Goal: Task Accomplishment & Management: Manage account settings

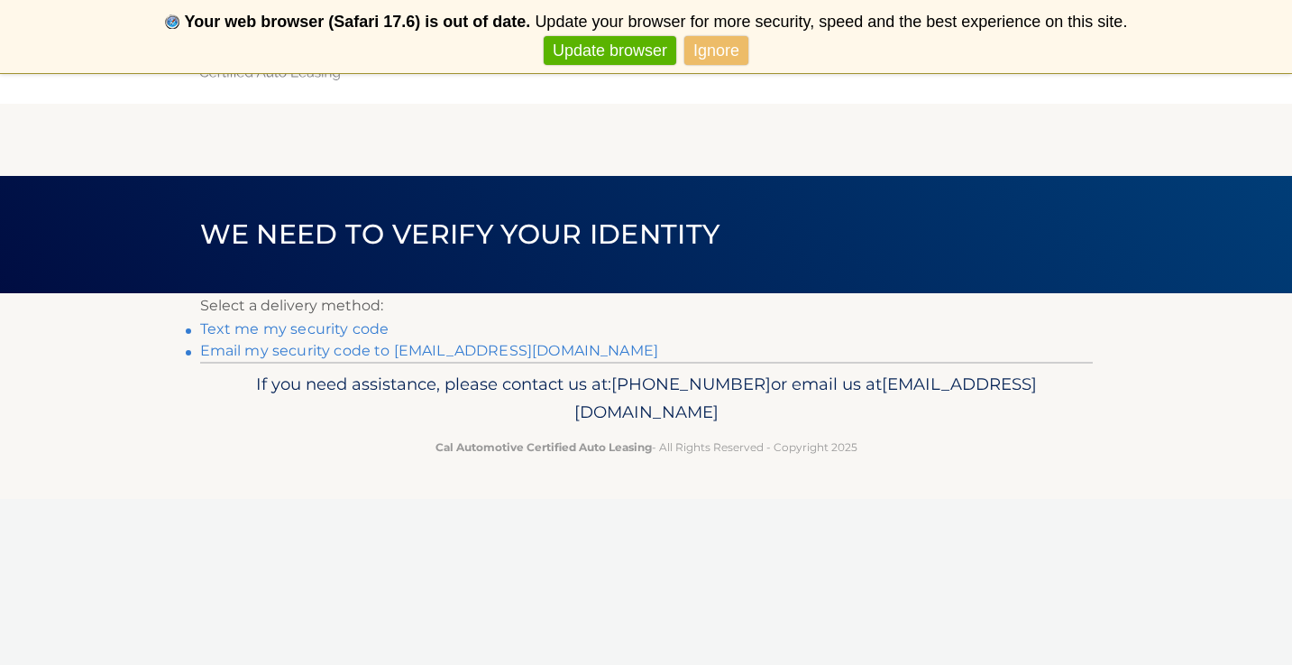
click at [335, 352] on link "Email my security code to l****@glaufamily.com" at bounding box center [429, 350] width 459 height 17
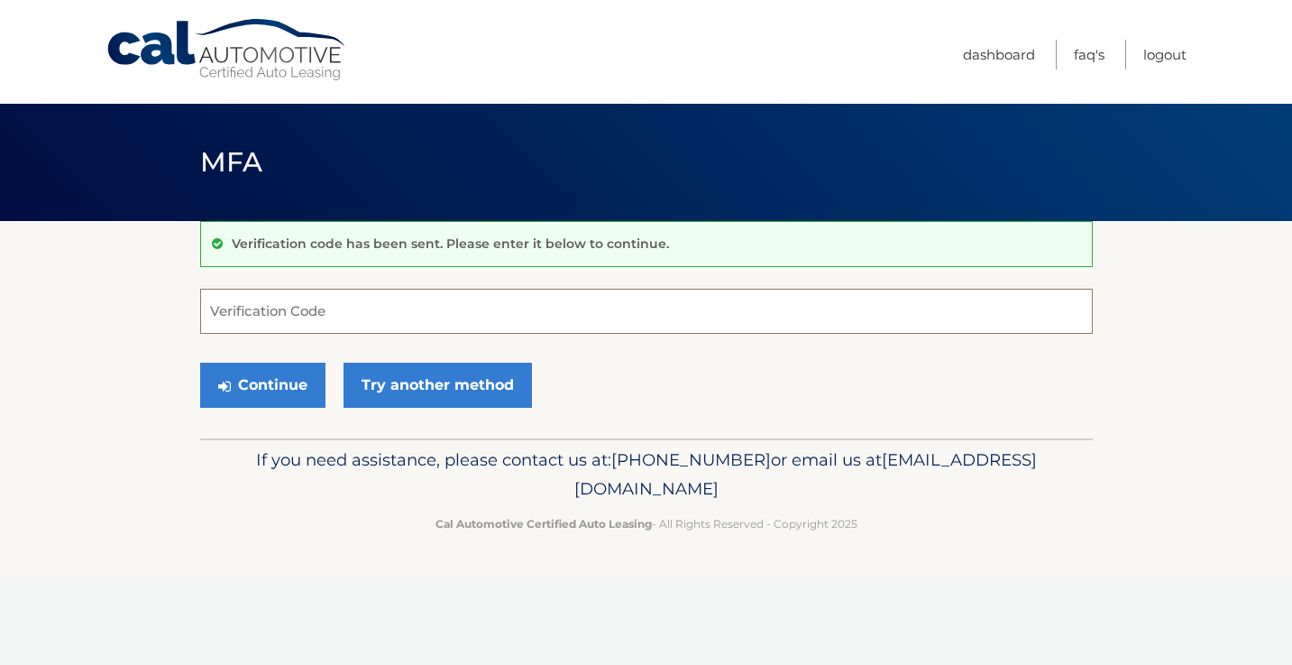
click at [276, 319] on input "Verification Code" at bounding box center [646, 311] width 893 height 45
paste input "212176"
click at [259, 385] on button "Continue" at bounding box center [262, 385] width 125 height 45
type input "212176"
click at [280, 383] on button "Continue" at bounding box center [262, 385] width 125 height 45
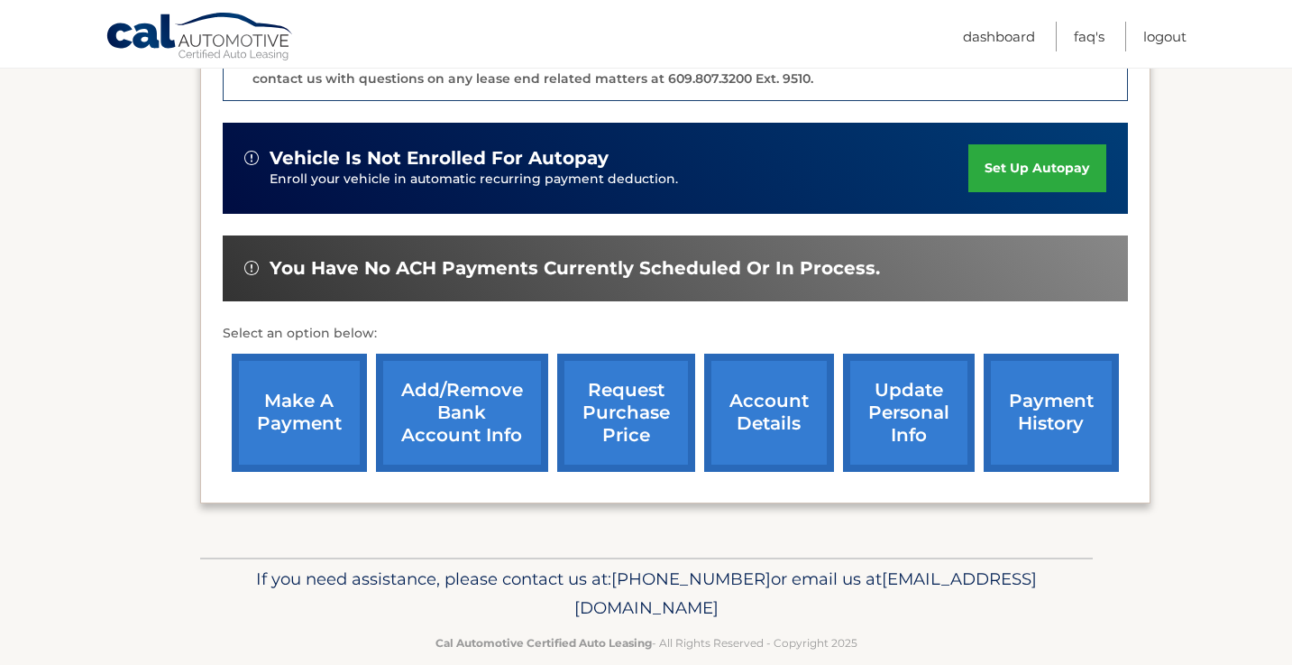
scroll to position [534, 0]
